Goal: Transaction & Acquisition: Purchase product/service

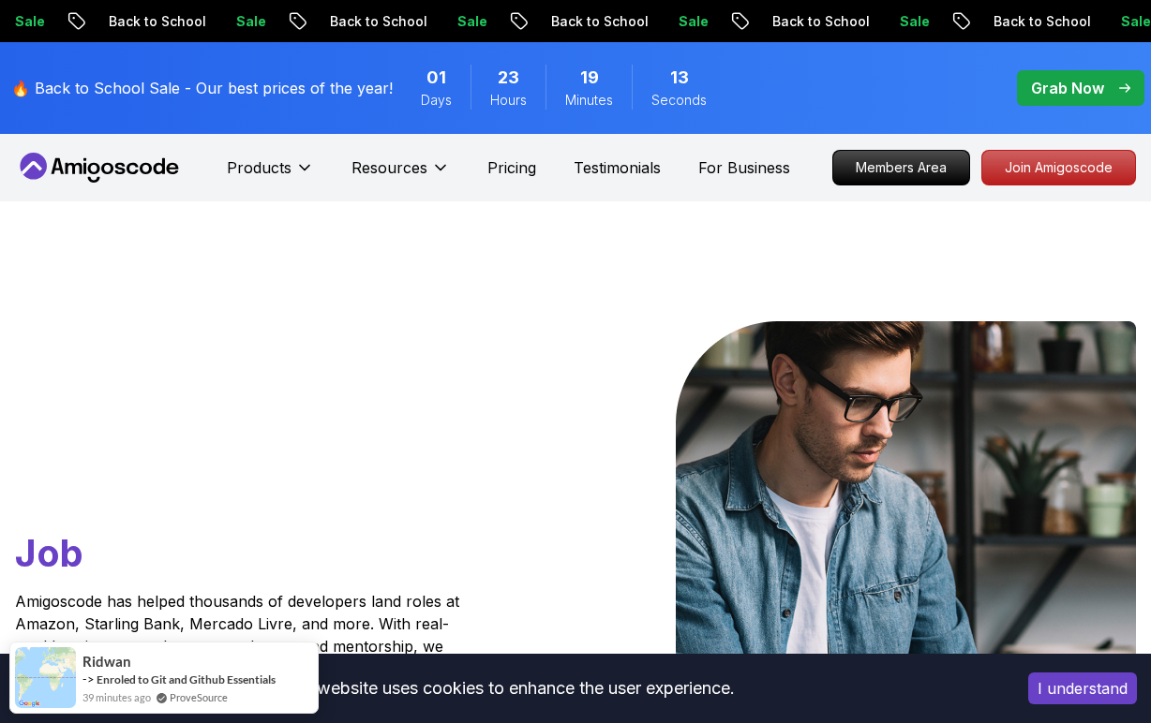
click at [1033, 102] on span "pre-order" at bounding box center [1080, 88] width 127 height 36
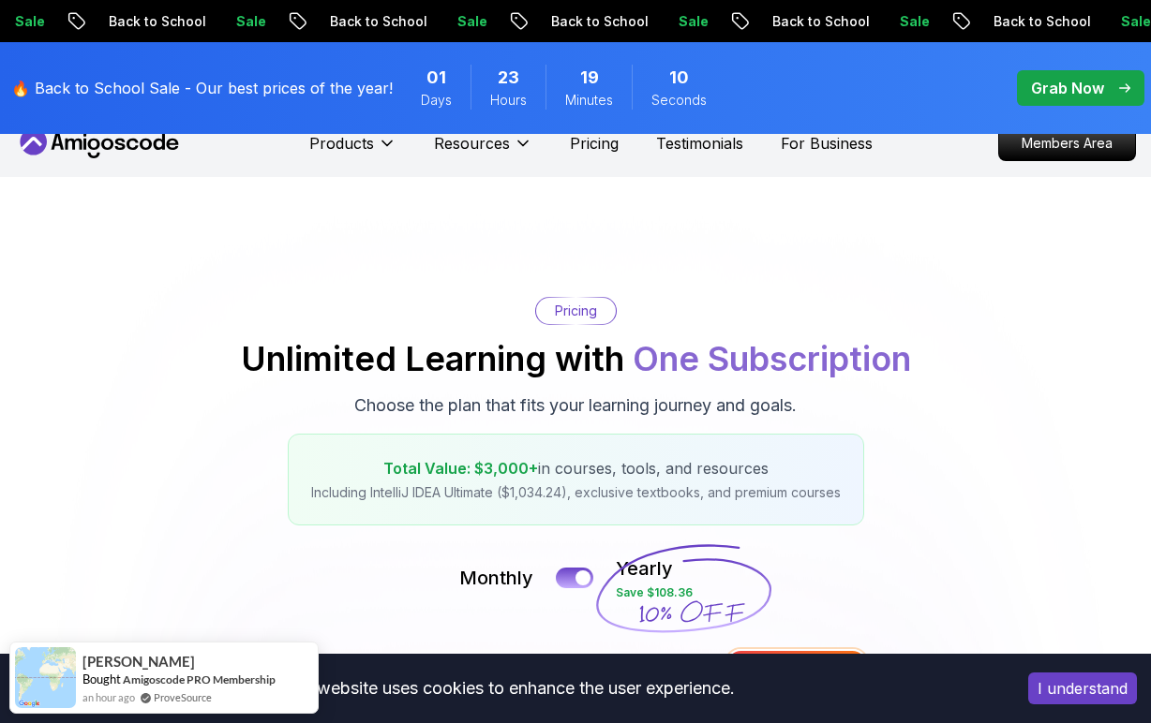
scroll to position [27, 0]
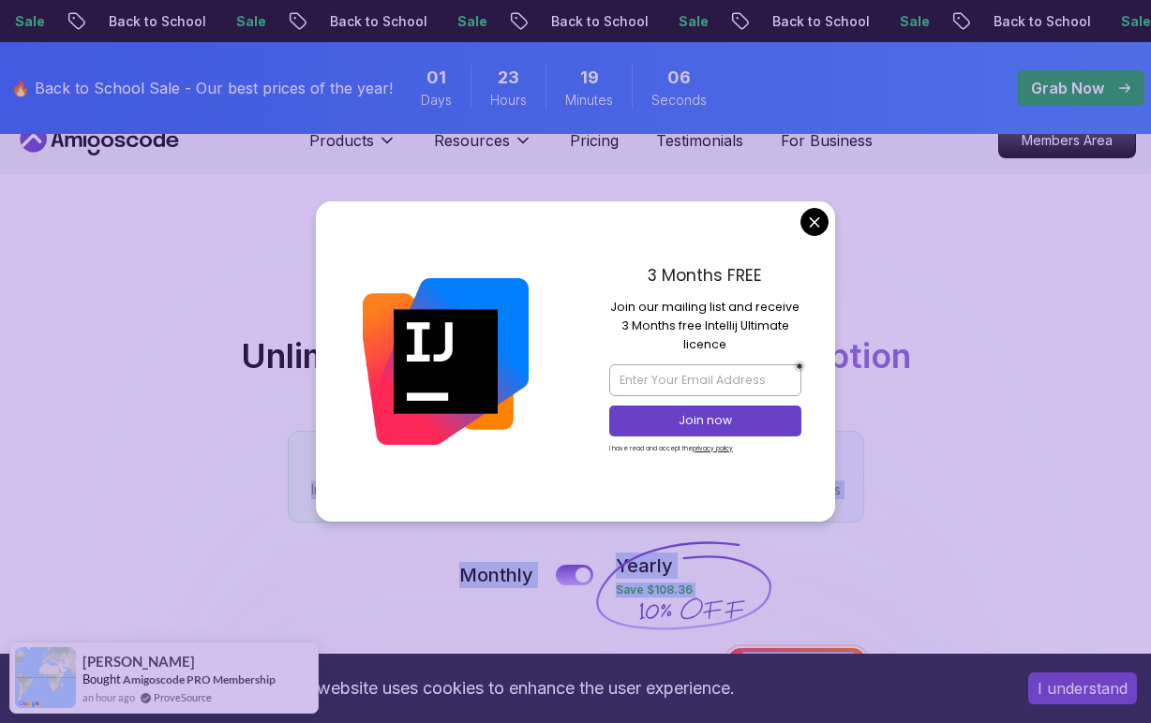
drag, startPoint x: 483, startPoint y: 402, endPoint x: 742, endPoint y: 399, distance: 258.6
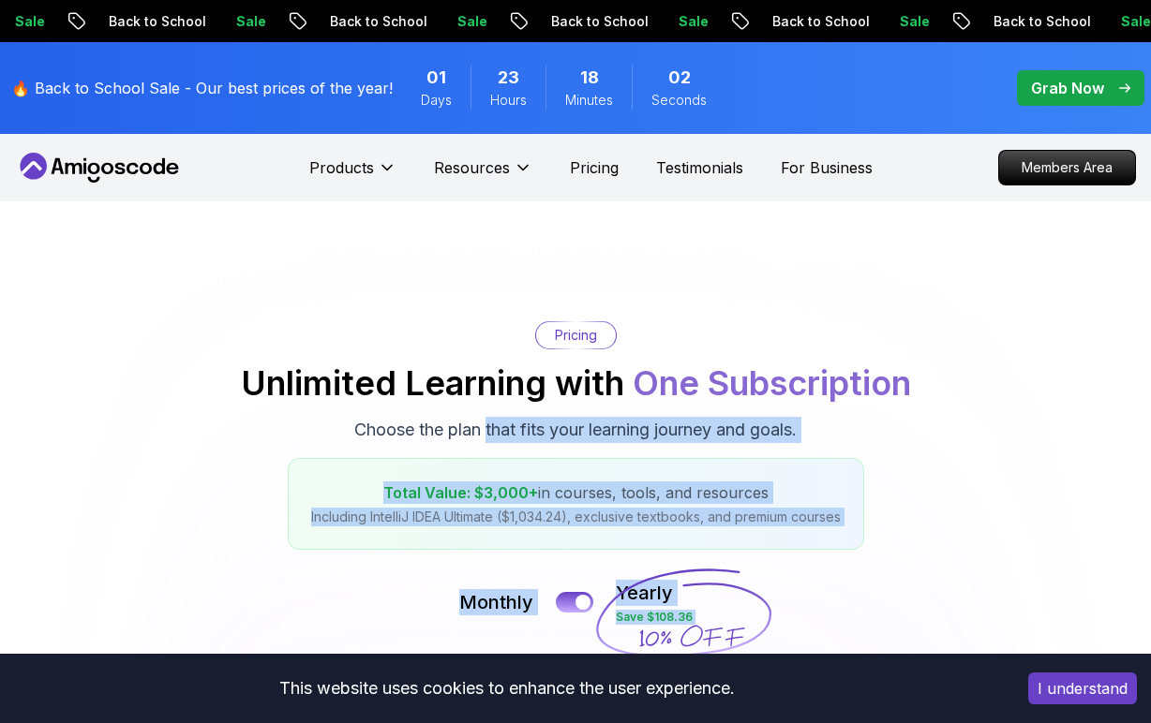
scroll to position [0, 0]
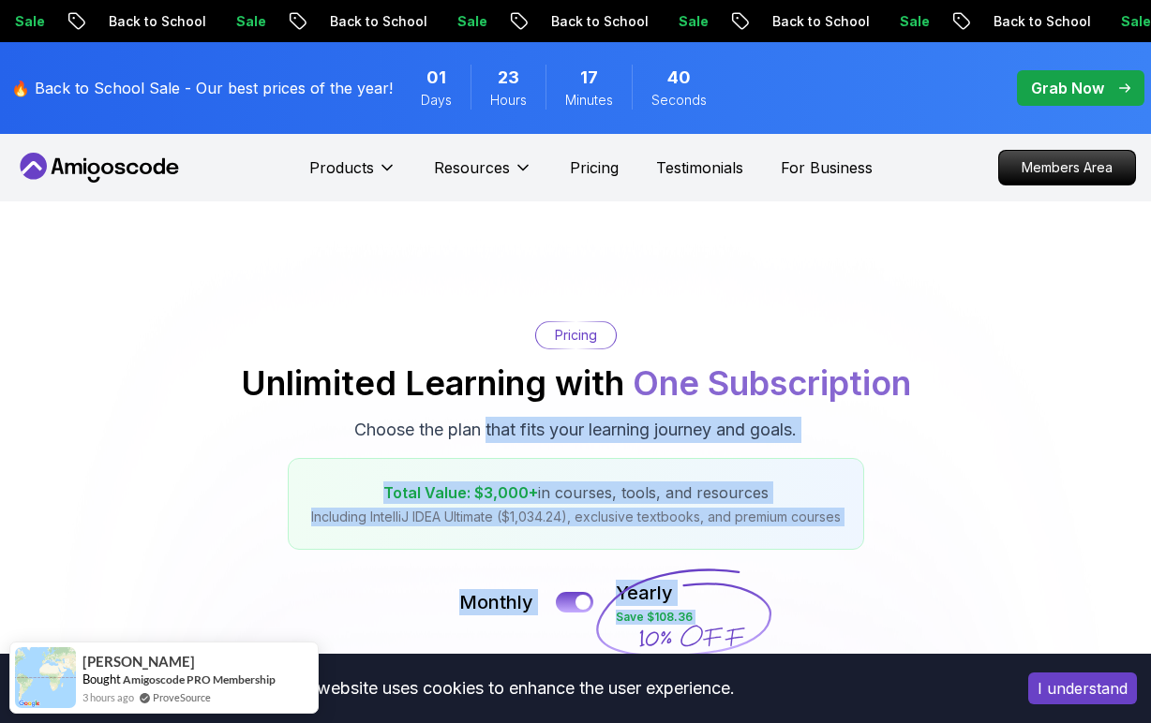
click at [1053, 93] on p "Grab Now" at bounding box center [1067, 88] width 73 height 22
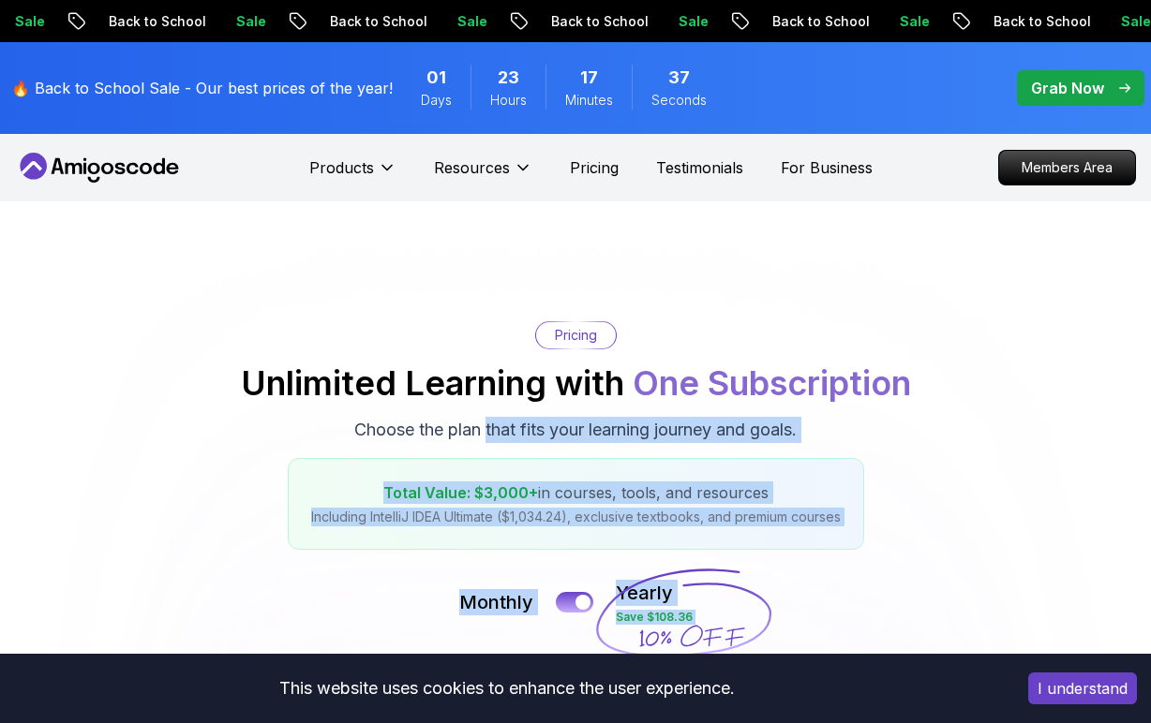
click at [1055, 93] on p "Grab Now" at bounding box center [1067, 88] width 73 height 22
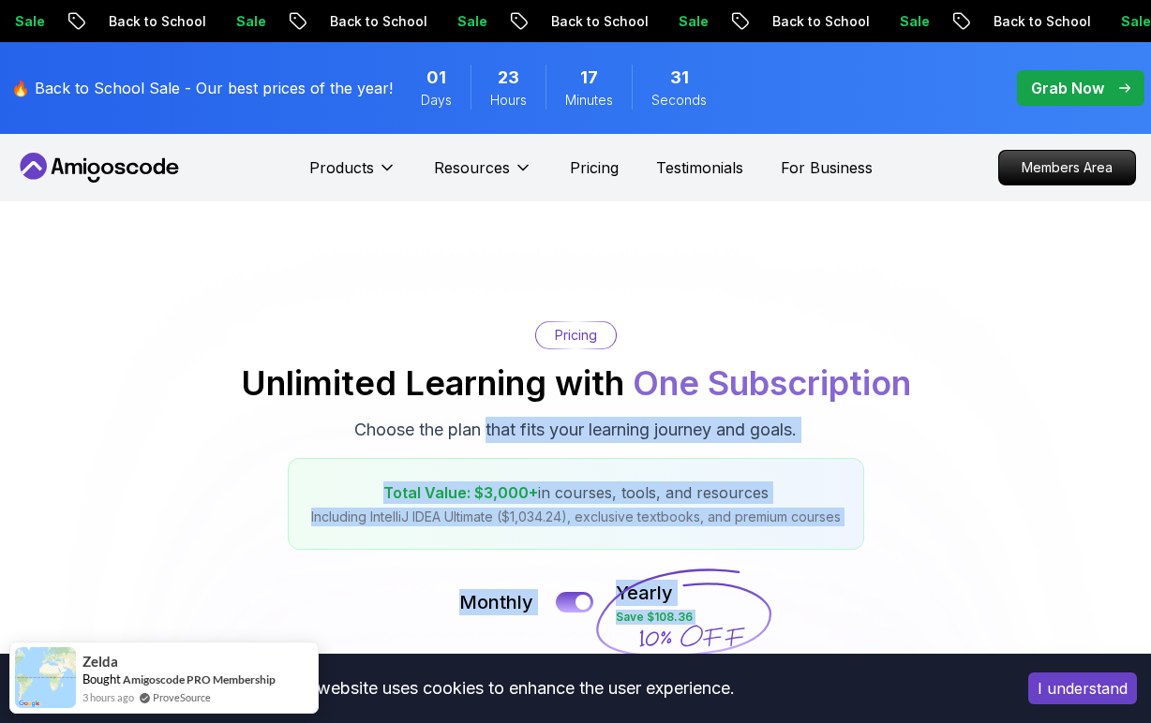
click at [1065, 92] on p "Grab Now" at bounding box center [1067, 88] width 73 height 22
click at [1049, 92] on p "Grab Now" at bounding box center [1067, 88] width 73 height 22
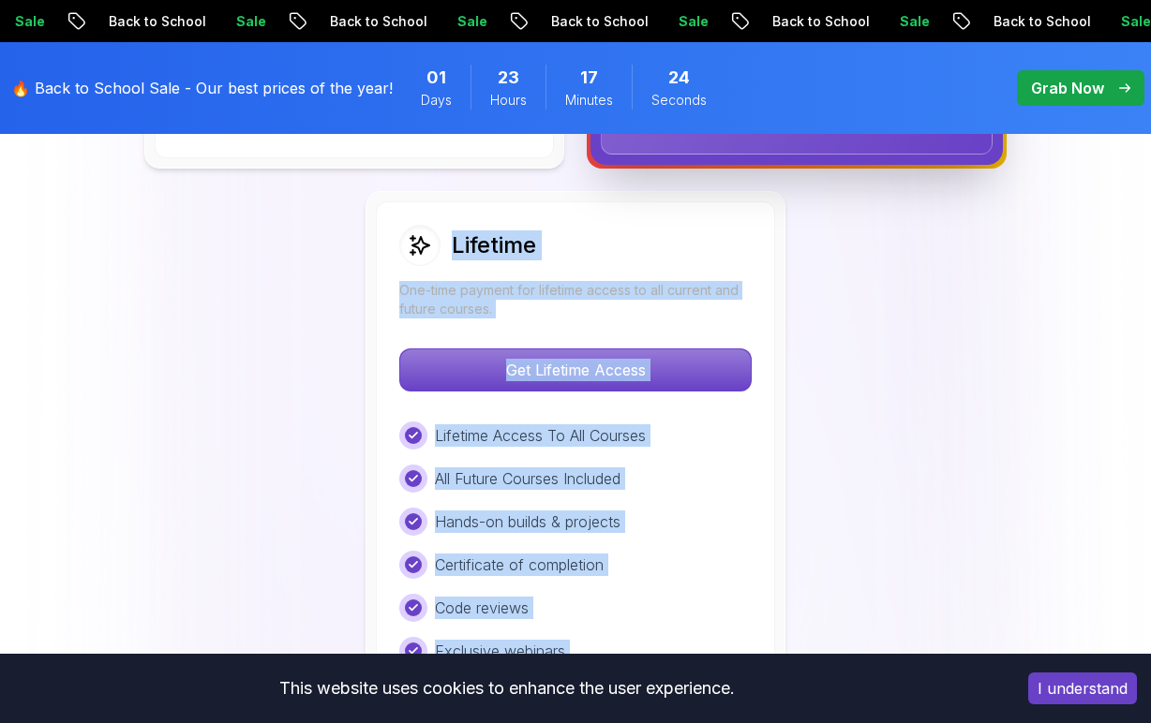
scroll to position [1405, 0]
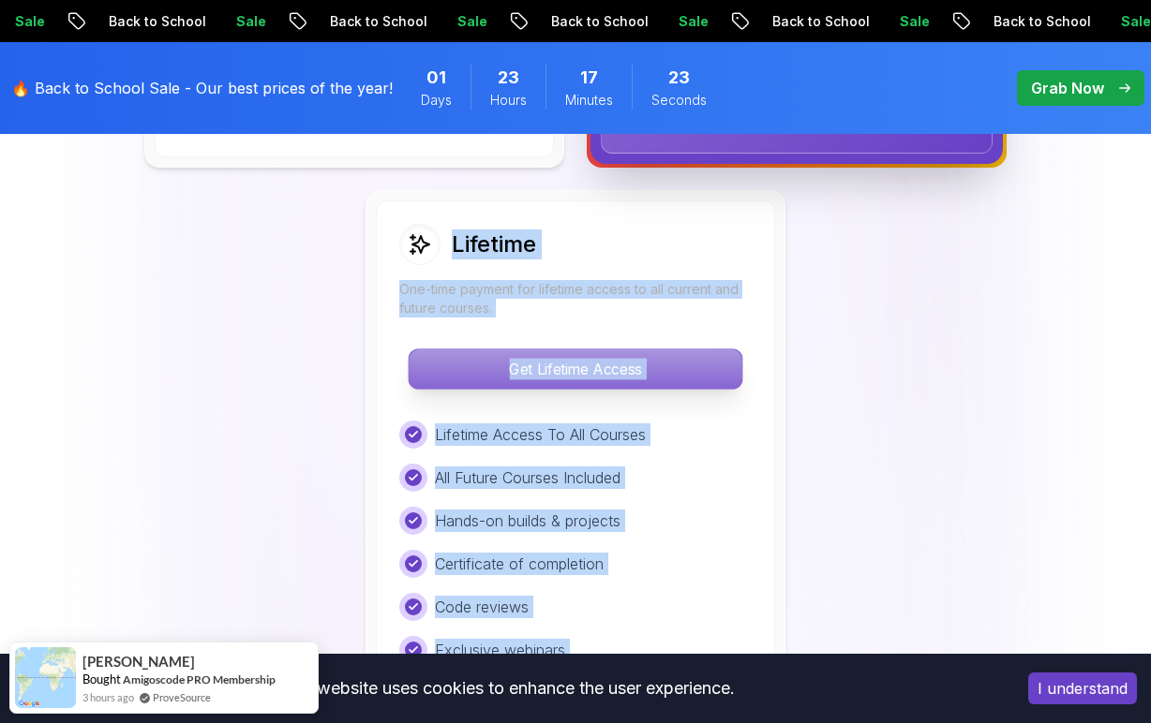
click at [721, 370] on p "Get Lifetime Access" at bounding box center [574, 368] width 333 height 39
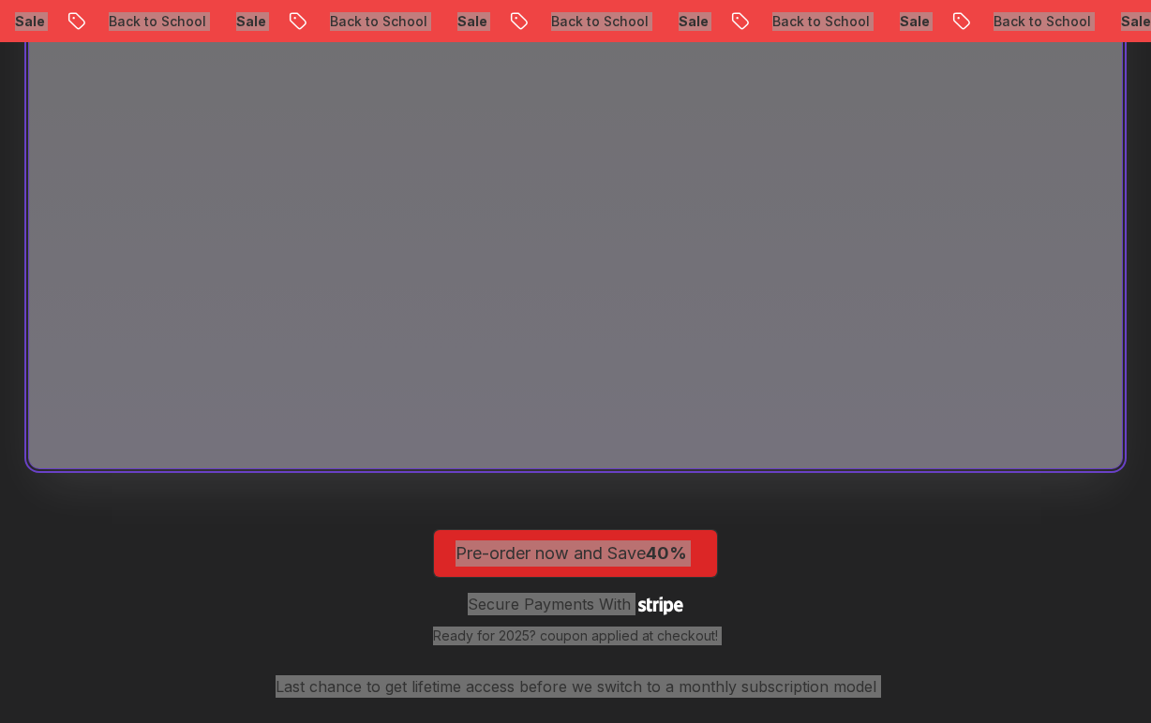
scroll to position [1388, 0]
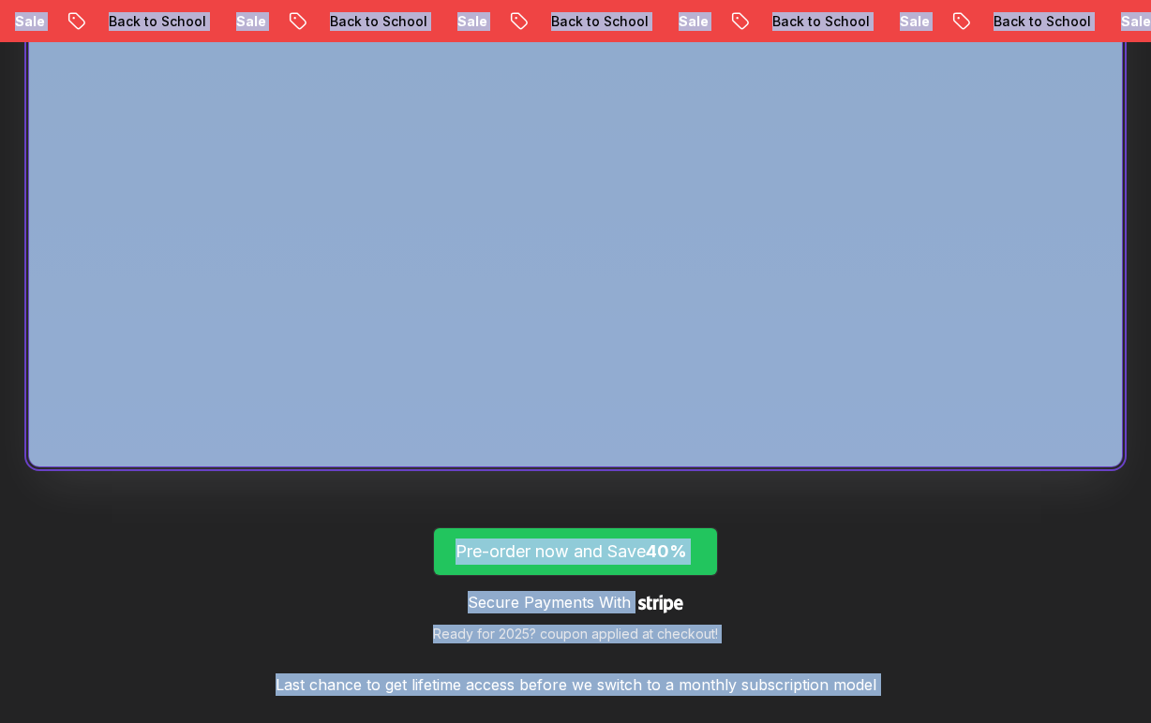
click at [696, 568] on span "lifetime-access" at bounding box center [575, 551] width 283 height 47
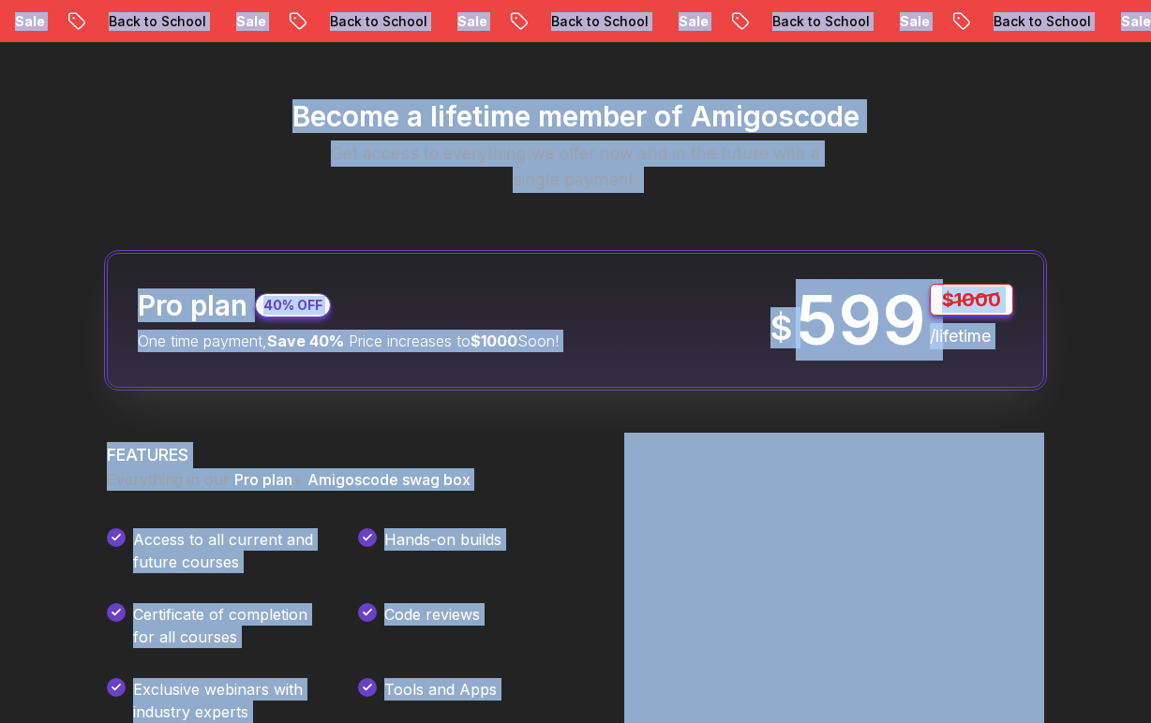
scroll to position [2184, 0]
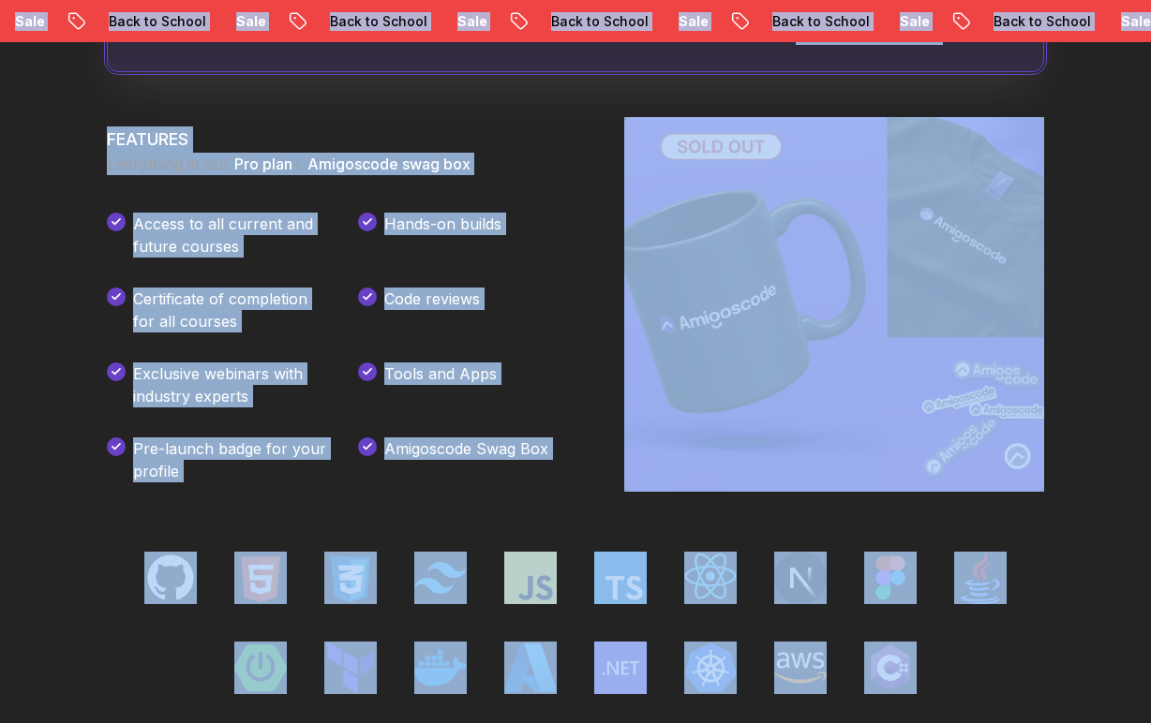
click at [672, 388] on img at bounding box center [834, 304] width 420 height 375
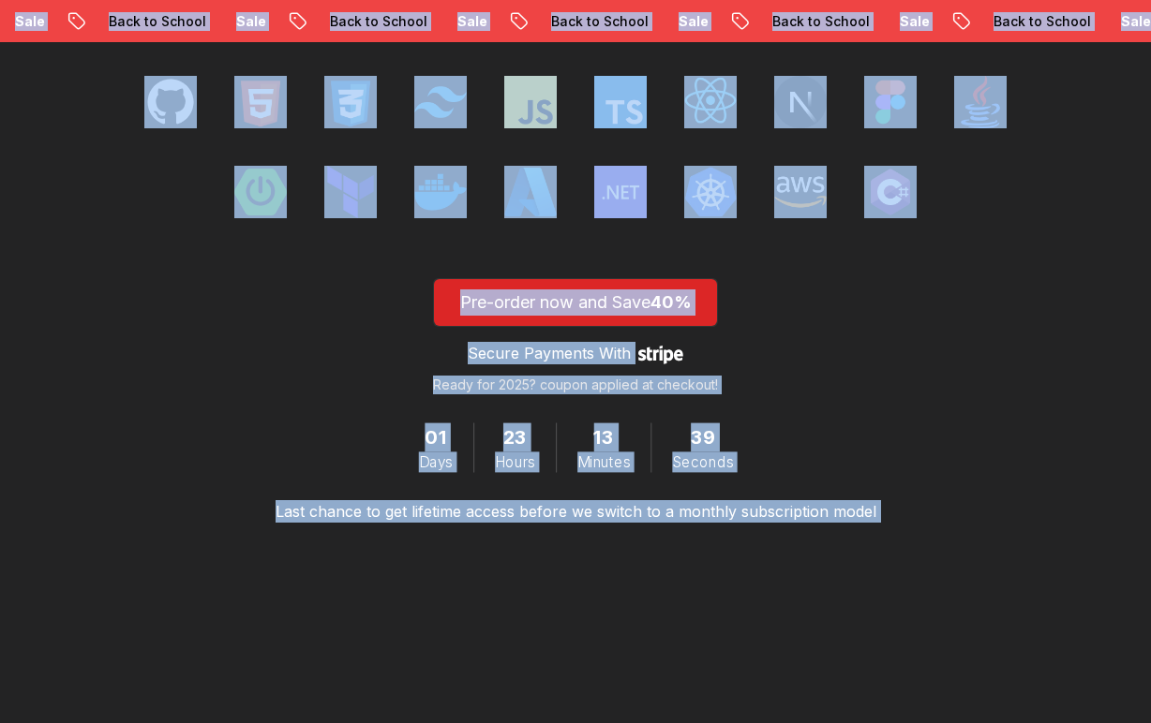
scroll to position [2989, 0]
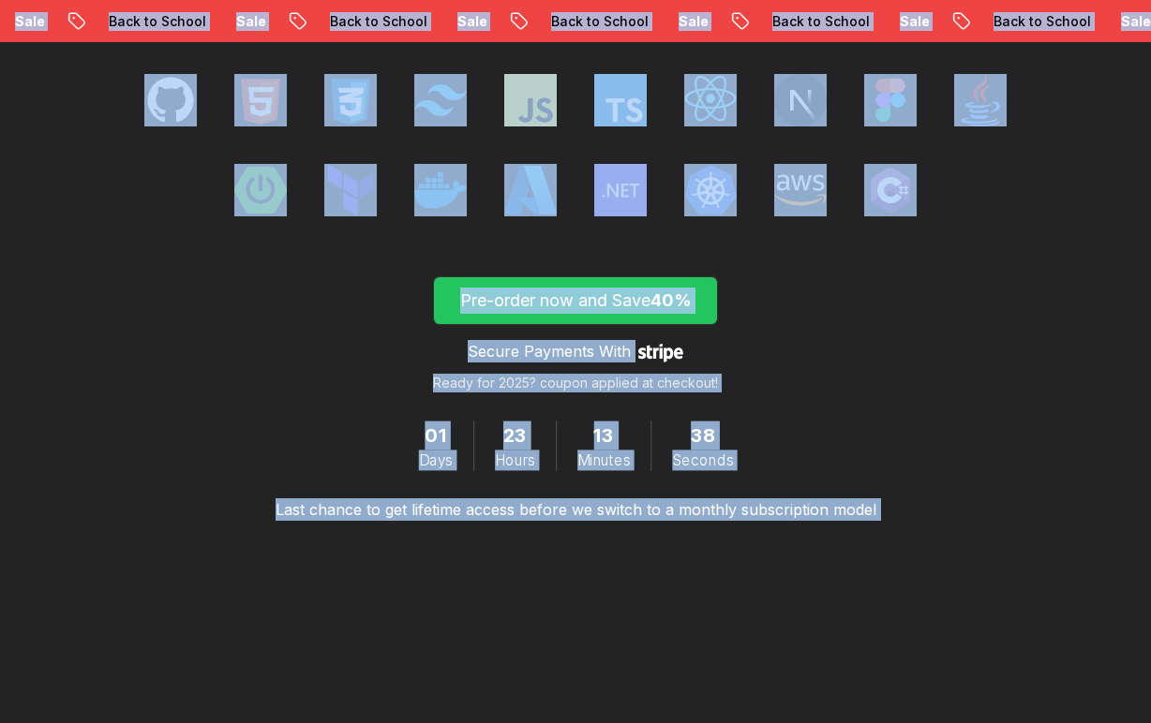
click at [650, 314] on p "Pre-order now and Save 40%" at bounding box center [575, 301] width 240 height 26
